Goal: Transaction & Acquisition: Book appointment/travel/reservation

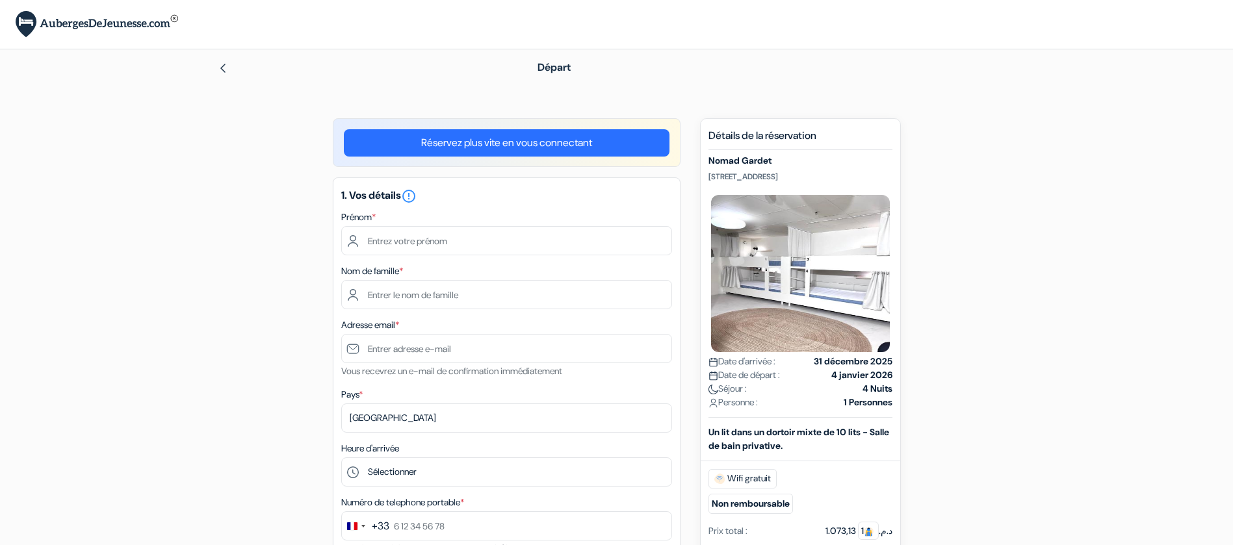
scroll to position [195, 0]
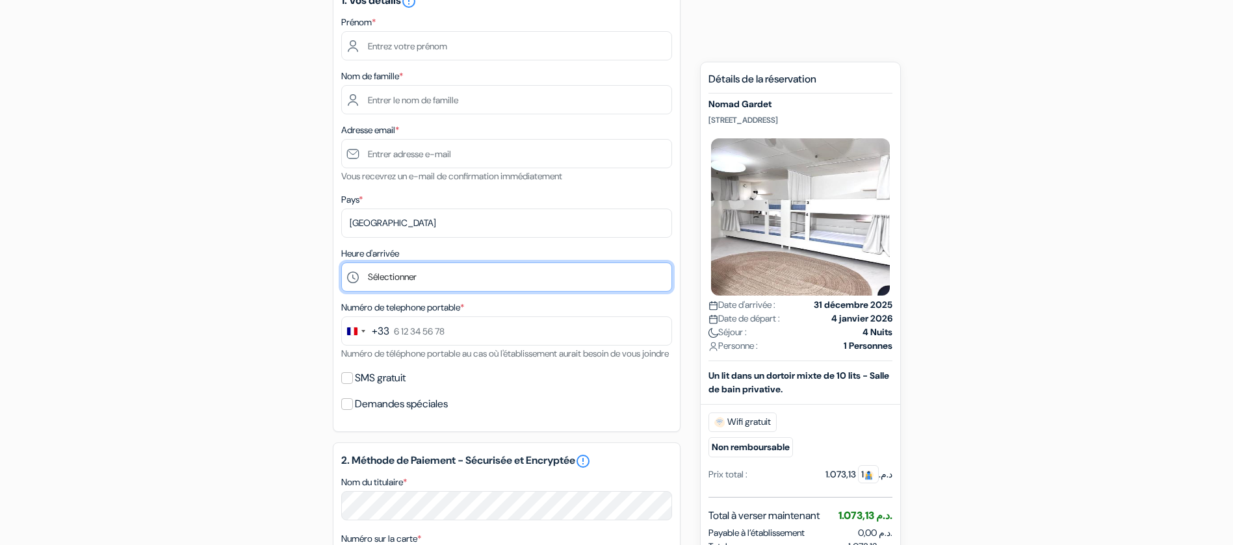
click at [485, 284] on select "Sélectionner 1:00 2:00 3:00 4:00 5:00 6:00 7:00 8:00 9:00 10:00 11:00 12:00 13:…" at bounding box center [506, 277] width 331 height 29
click at [485, 285] on select "Sélectionner 1:00 2:00 3:00 4:00 5:00 6:00 7:00 8:00 9:00 10:00 11:00 12:00 13:…" at bounding box center [506, 277] width 331 height 29
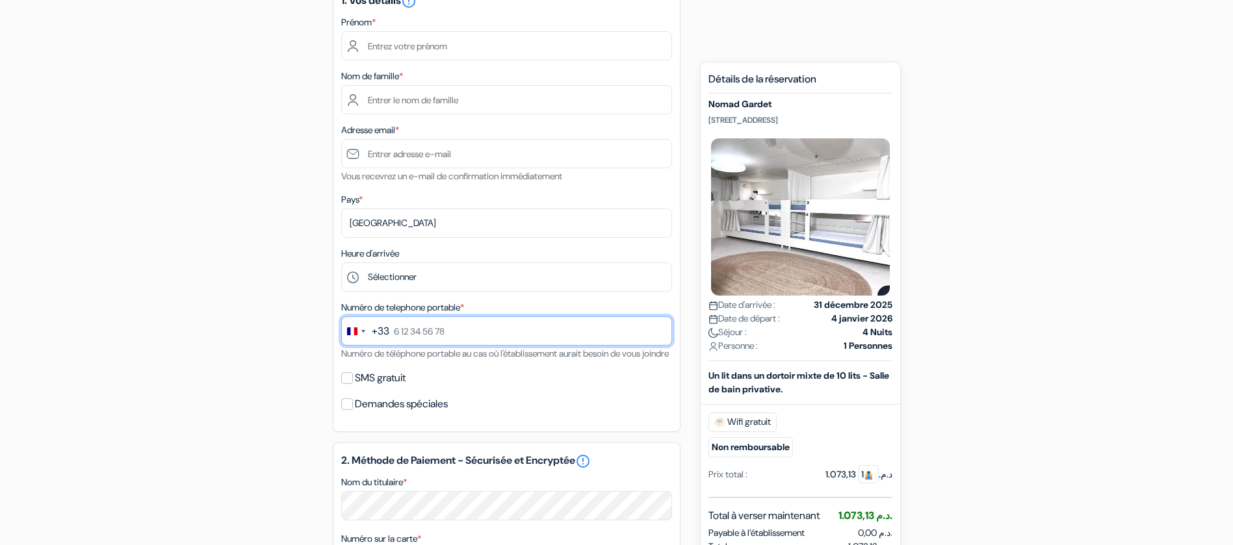
click at [466, 342] on input "text" at bounding box center [506, 330] width 331 height 29
drag, startPoint x: 421, startPoint y: 361, endPoint x: 413, endPoint y: 364, distance: 8.4
drag, startPoint x: 413, startPoint y: 364, endPoint x: 209, endPoint y: 313, distance: 210.3
click at [209, 314] on div "add_box Nomad Gardet [STREET_ADDRESS] Détails de l'établissement X Nomad Gardet…" at bounding box center [617, 439] width 858 height 1033
click at [599, 297] on div "1. Vos détails error_outline Prénom * Nom de famille * Adresse email * Vous rec…" at bounding box center [507, 207] width 348 height 450
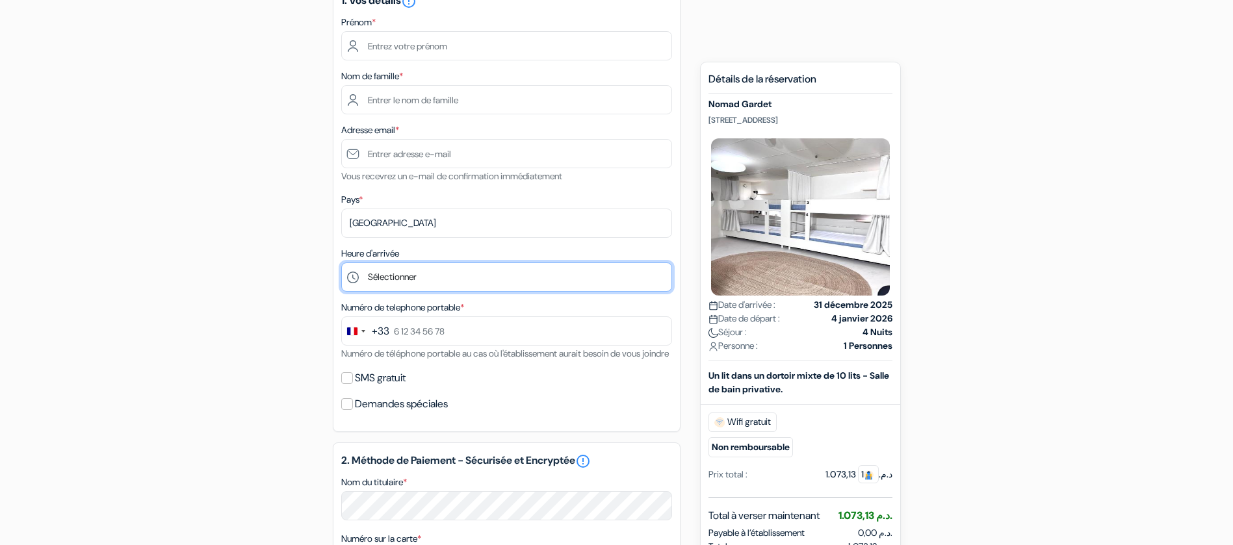
click at [600, 285] on select "Sélectionner 1:00 2:00 3:00 4:00 5:00 6:00 7:00 8:00 9:00 10:00 11:00 12:00 13:…" at bounding box center [506, 277] width 331 height 29
click at [602, 282] on select "Sélectionner 1:00 2:00 3:00 4:00 5:00 6:00 7:00 8:00 9:00 10:00 11:00 12:00 13:…" at bounding box center [506, 277] width 331 height 29
click at [602, 283] on select "Sélectionner 1:00 2:00 3:00 4:00 5:00 6:00 7:00 8:00 9:00 10:00 11:00 12:00 13:…" at bounding box center [506, 277] width 331 height 29
click at [307, 276] on div "add_box Nomad Gardet [STREET_ADDRESS] Détails de l'établissement X Nomad Gardet…" at bounding box center [617, 439] width 858 height 1033
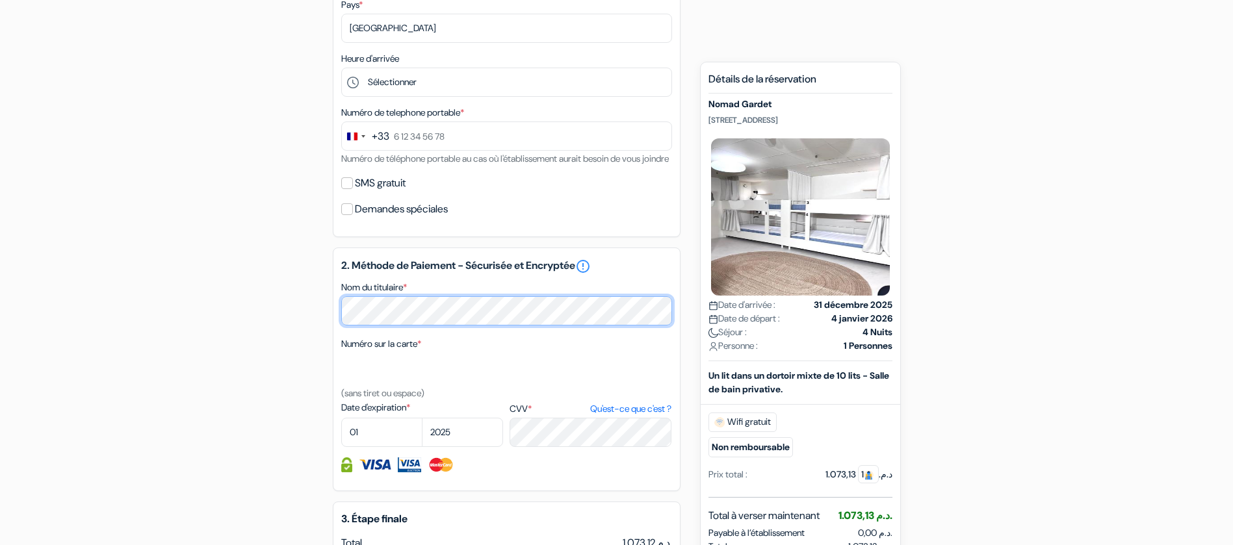
scroll to position [487, 0]
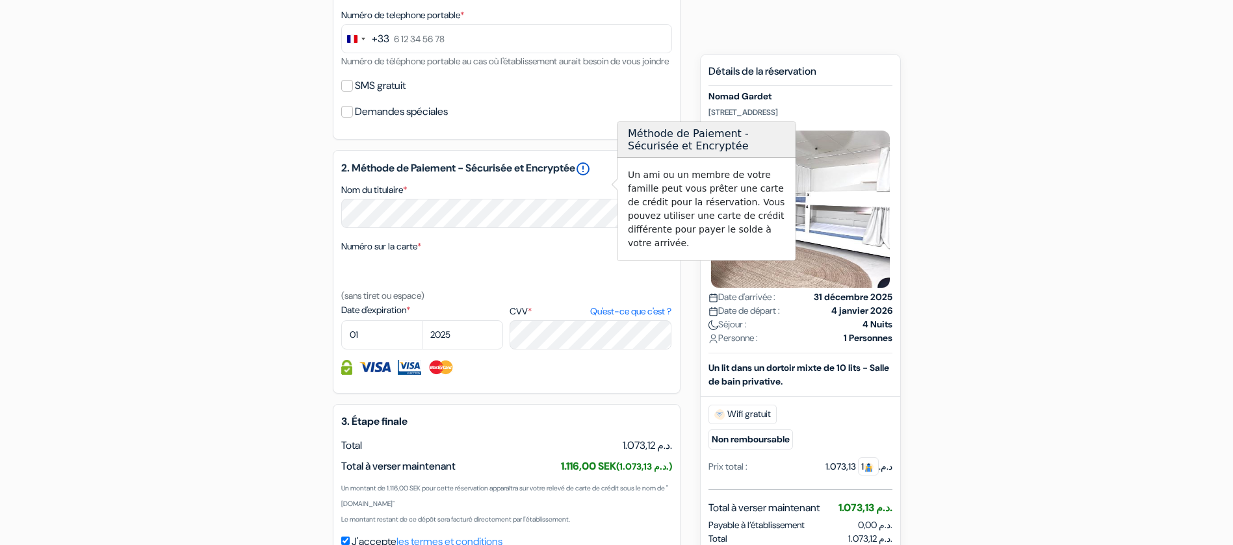
click at [591, 177] on link "error_outline" at bounding box center [583, 169] width 16 height 16
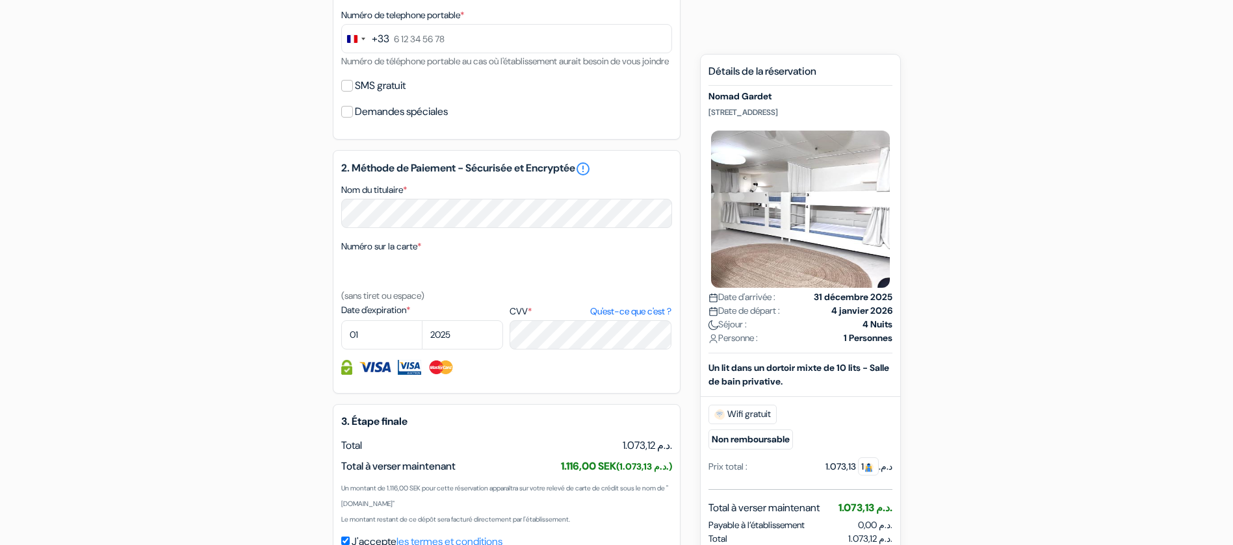
click at [602, 196] on div "2. Méthode de Paiement - Sécurisée et Encryptée error_outline Nom du titulaire …" at bounding box center [507, 272] width 348 height 244
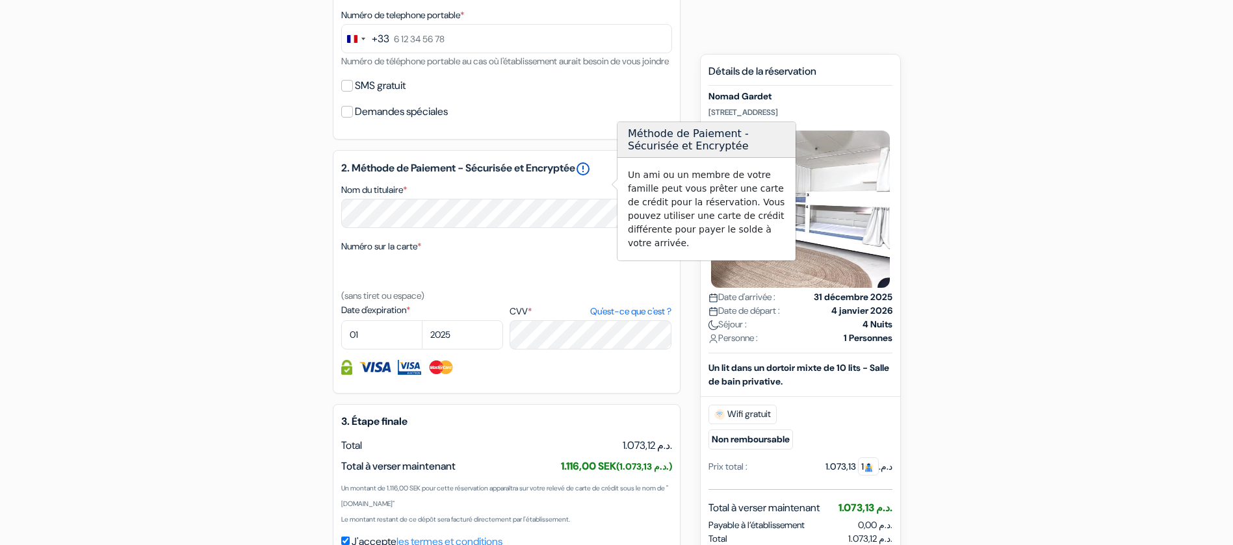
click at [591, 177] on link "error_outline" at bounding box center [583, 169] width 16 height 16
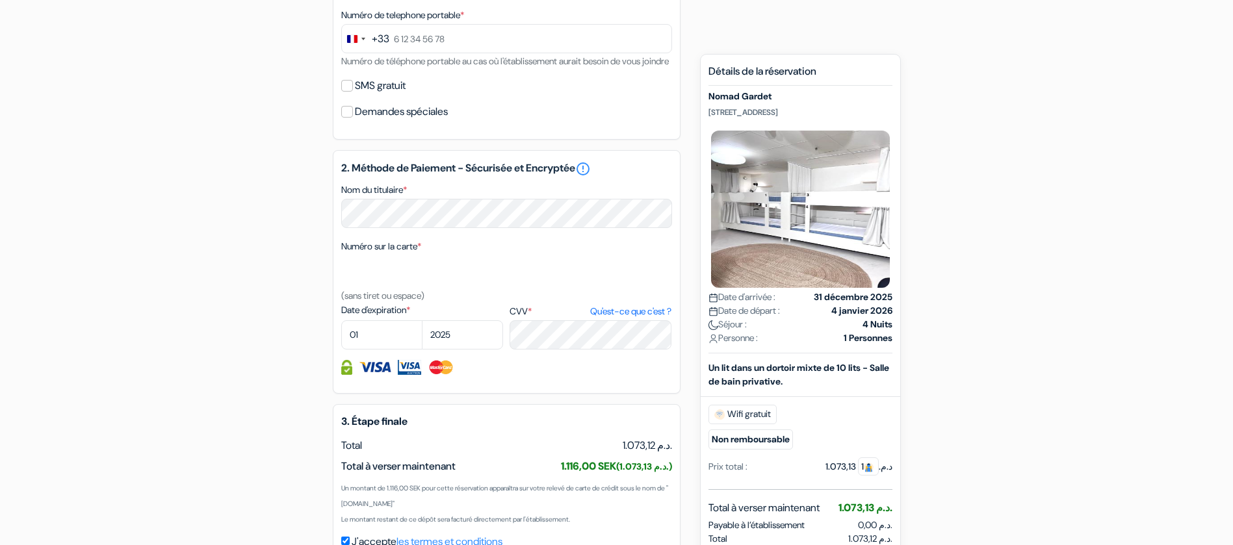
click at [602, 198] on div "Nom du titulaire *" at bounding box center [506, 205] width 331 height 46
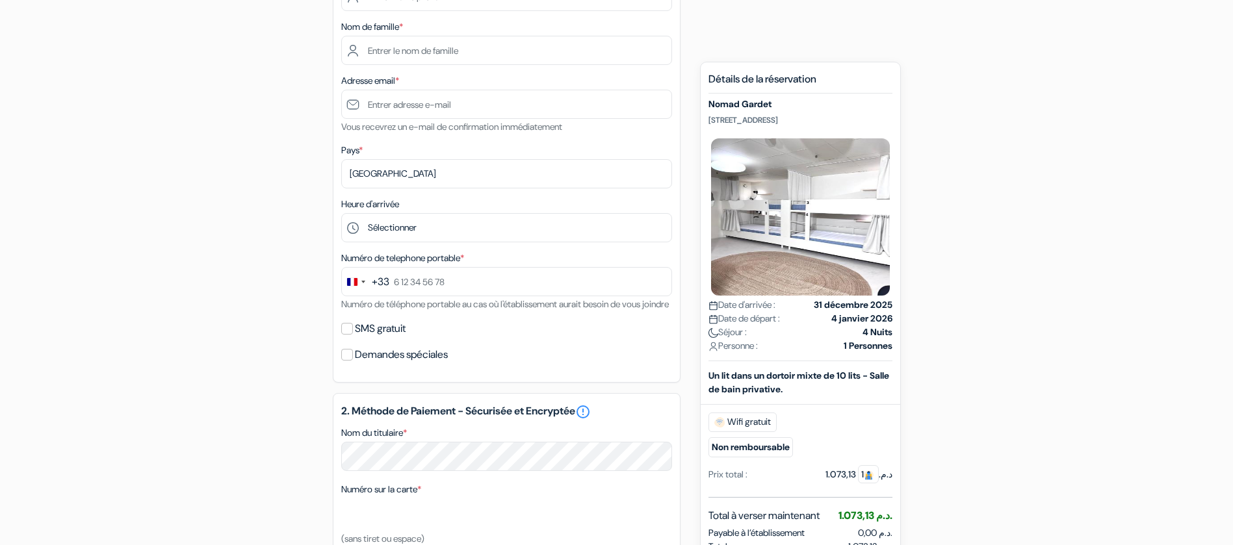
scroll to position [0, 0]
